Goal: Task Accomplishment & Management: Complete application form

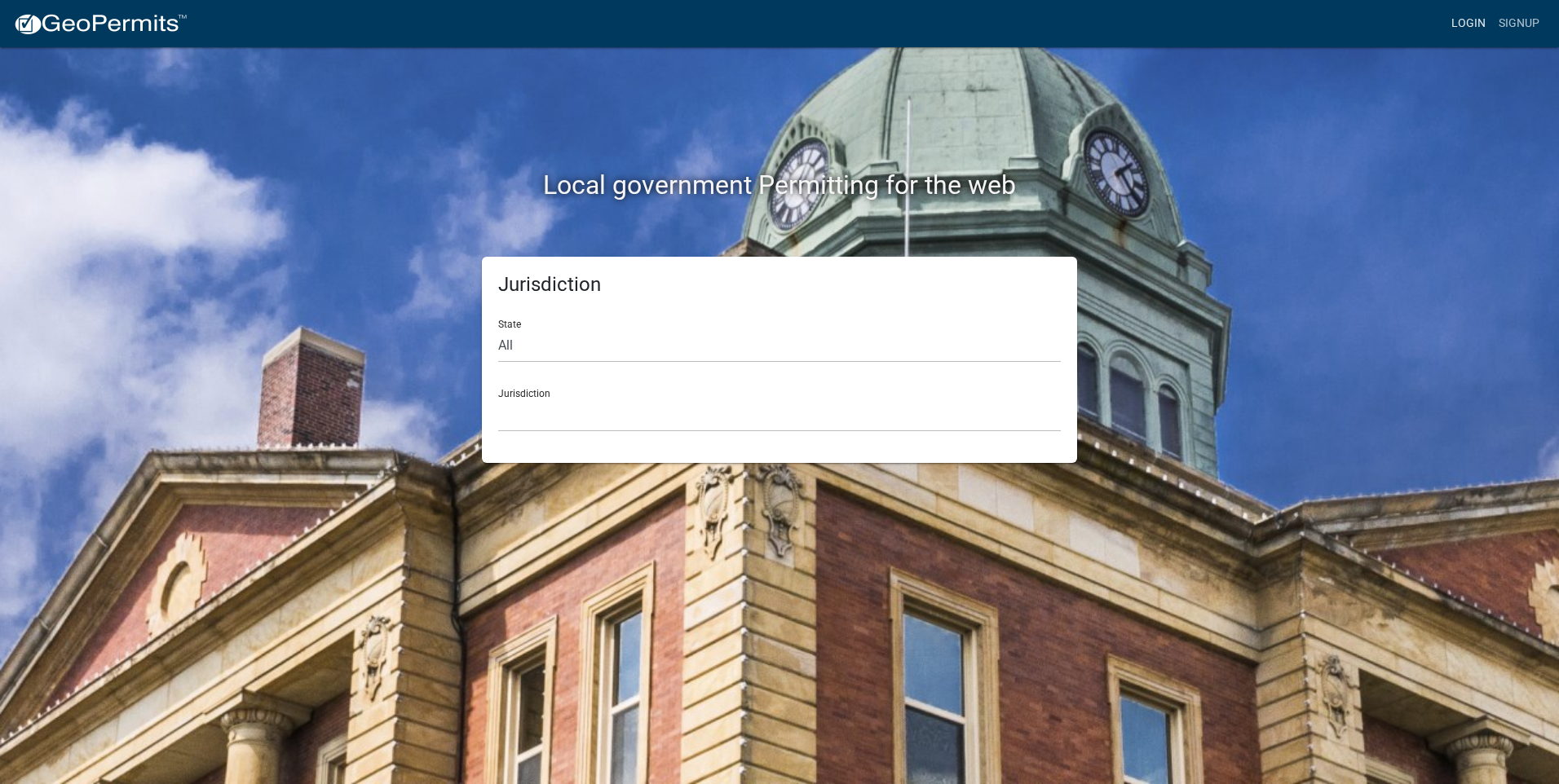
click at [1470, 24] on link "Login" at bounding box center [1468, 24] width 47 height 31
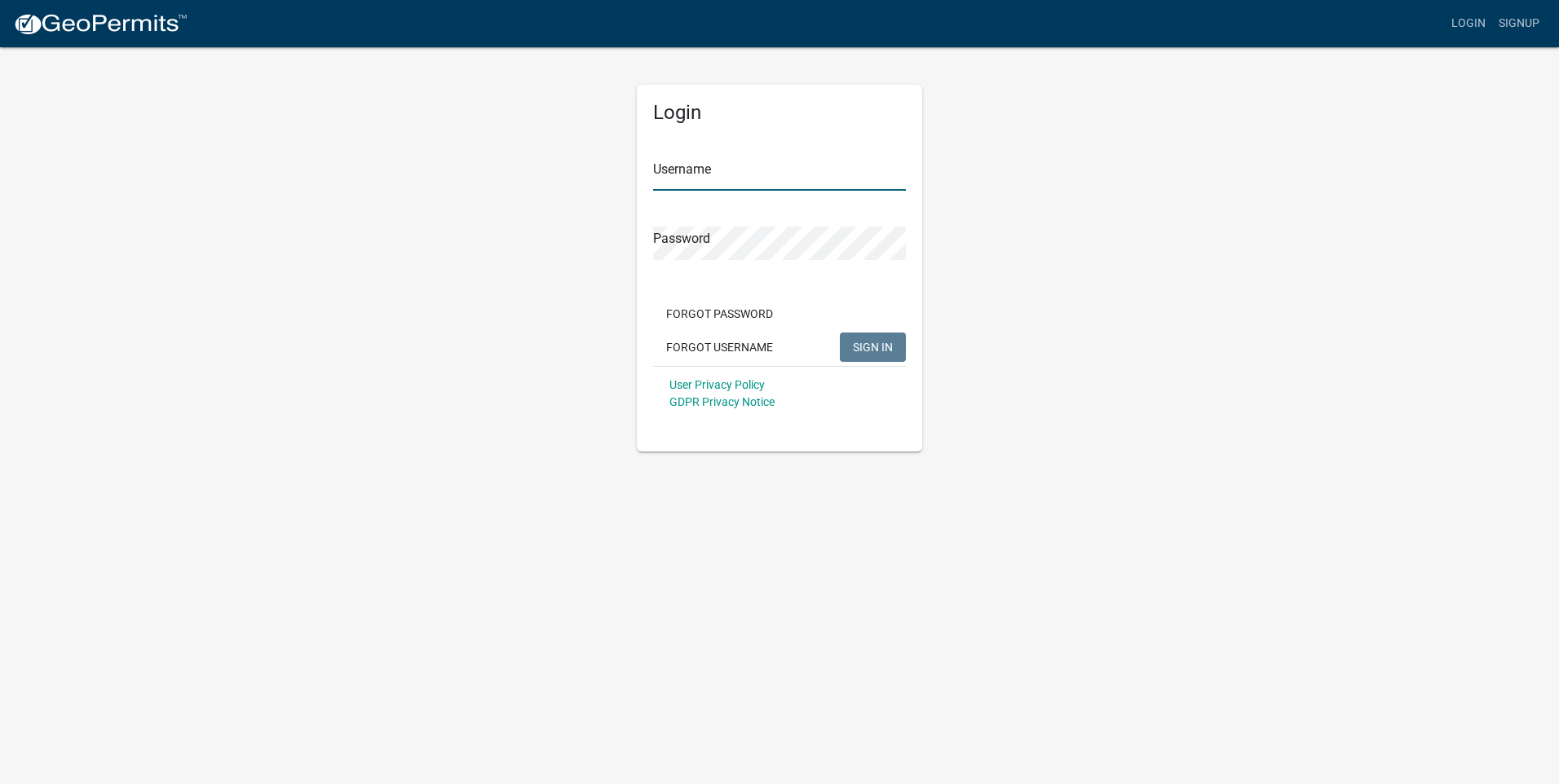
click at [769, 175] on input "Username" at bounding box center [780, 174] width 253 height 34
type input "Days"
click at [866, 338] on button "SIGN IN" at bounding box center [873, 347] width 66 height 29
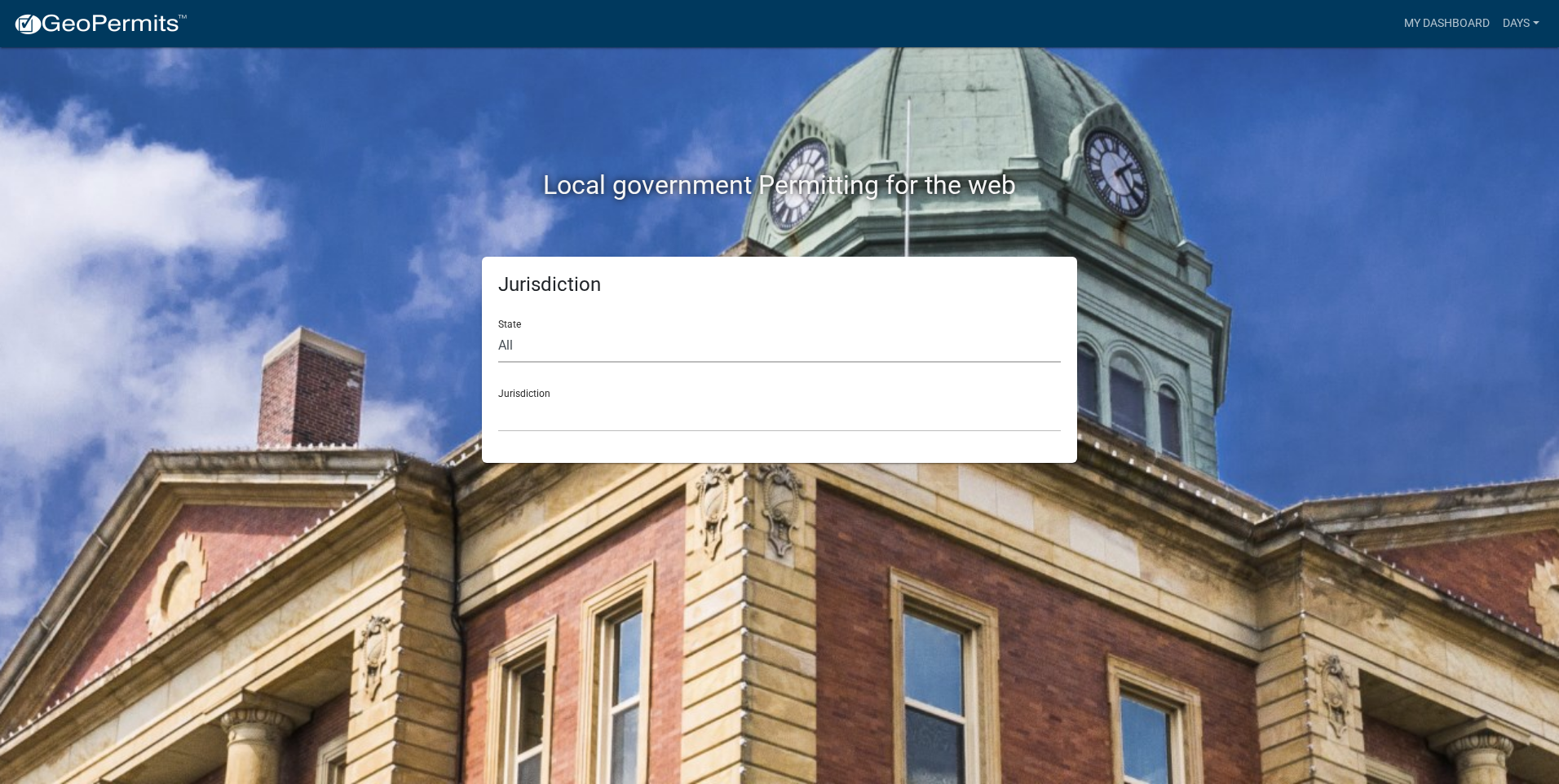
drag, startPoint x: 592, startPoint y: 349, endPoint x: 573, endPoint y: 348, distance: 19.0
click at [592, 349] on select "All [US_STATE] [US_STATE] [US_STATE] [US_STATE] [US_STATE] [US_STATE] [US_STATE…" at bounding box center [780, 345] width 563 height 34
select select "[US_STATE]"
click at [499, 329] on select "All [US_STATE] [US_STATE] [US_STATE] [US_STATE] [US_STATE] [US_STATE] [US_STATE…" at bounding box center [780, 345] width 563 height 34
click at [679, 405] on select "City of [GEOGRAPHIC_DATA], [US_STATE] City of [GEOGRAPHIC_DATA], [US_STATE] Cit…" at bounding box center [780, 415] width 563 height 34
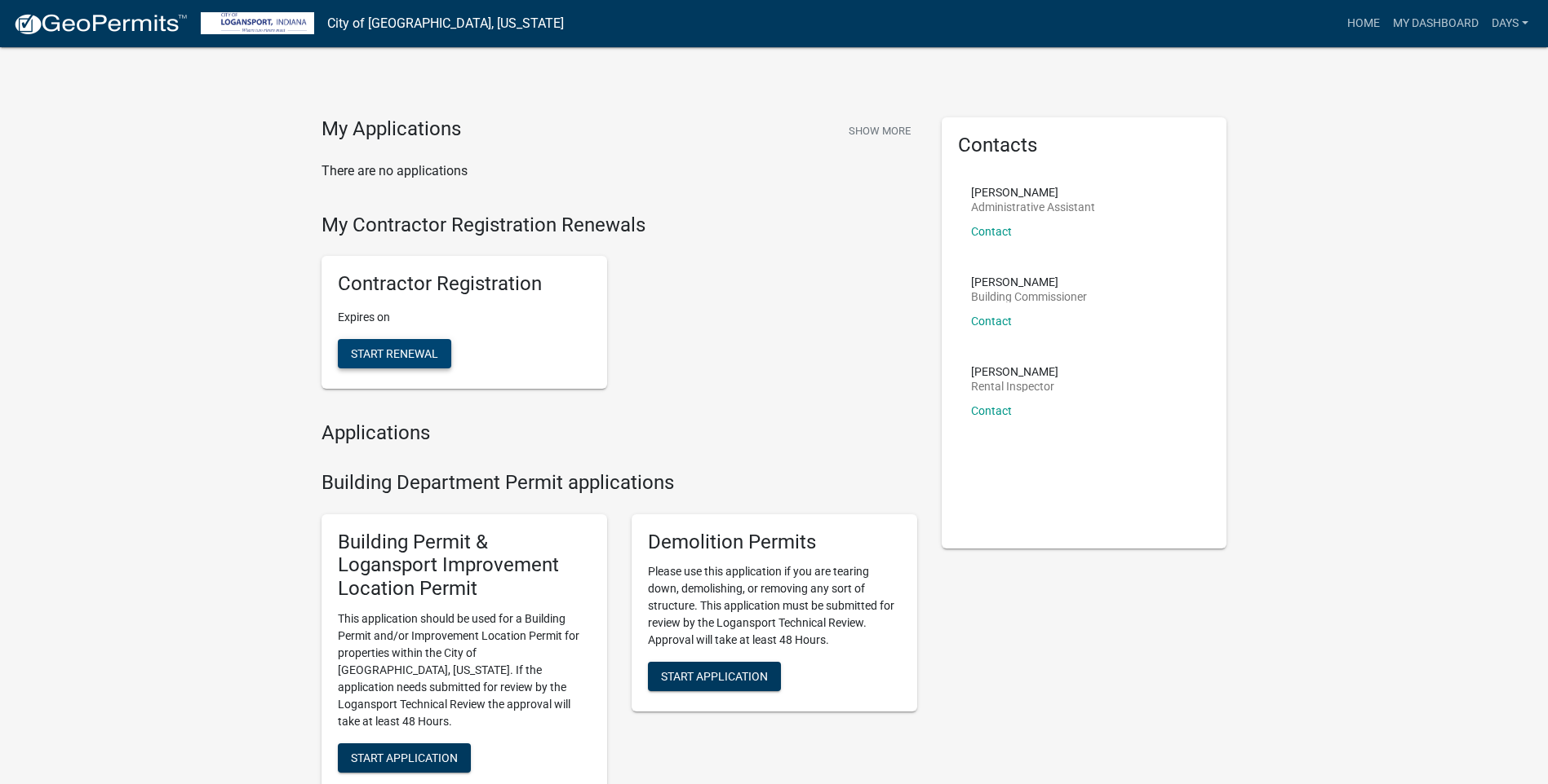
click at [395, 363] on button "Start Renewal" at bounding box center [394, 353] width 113 height 29
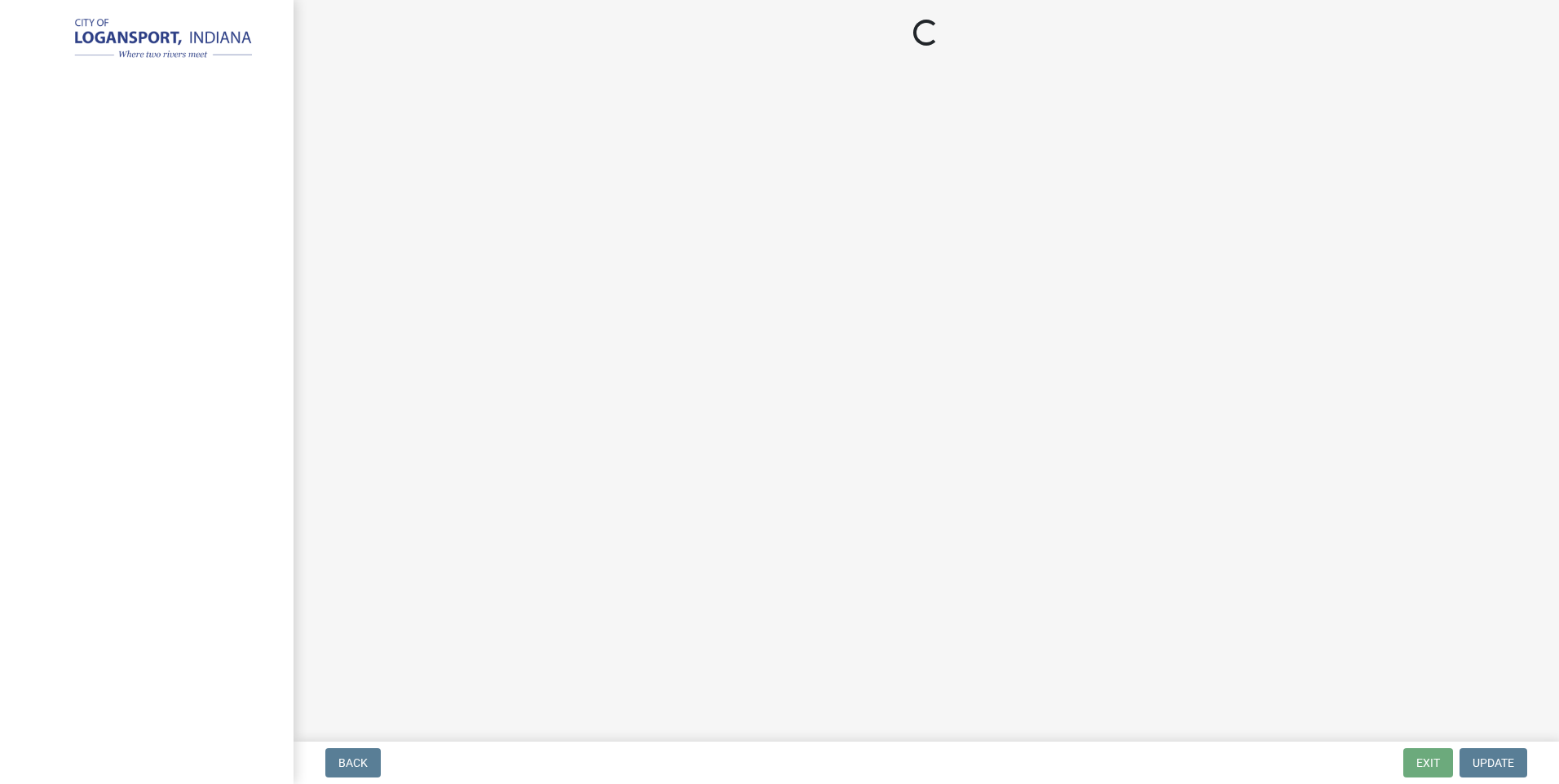
select select "IN"
